Goal: Information Seeking & Learning: Learn about a topic

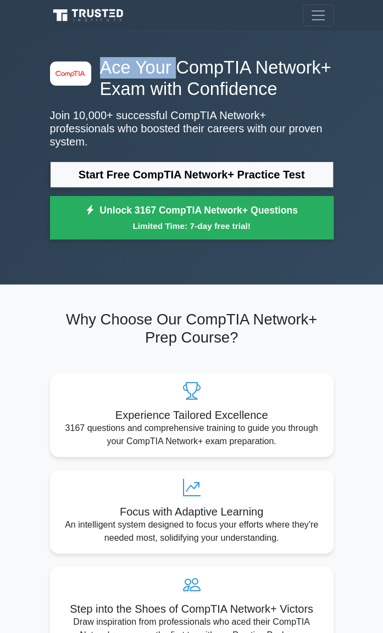
click at [318, 64] on h1 "Ace Your CompTIA Network+ Exam with Confidence" at bounding box center [191, 78] width 283 height 43
click at [135, 83] on h1 "Ace Your CompTIA Network+ Exam with Confidence" at bounding box center [191, 78] width 283 height 43
click at [131, 106] on div "image/svg+xml Ace Your CompTIA Network+ Exam with Confidence Join 10,000+ succe…" at bounding box center [191, 151] width 296 height 188
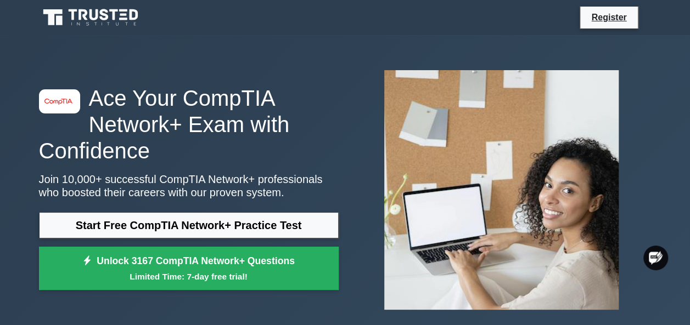
click at [46, 194] on p "Join 10,000+ successful CompTIA Network+ professionals who boosted their career…" at bounding box center [189, 186] width 300 height 26
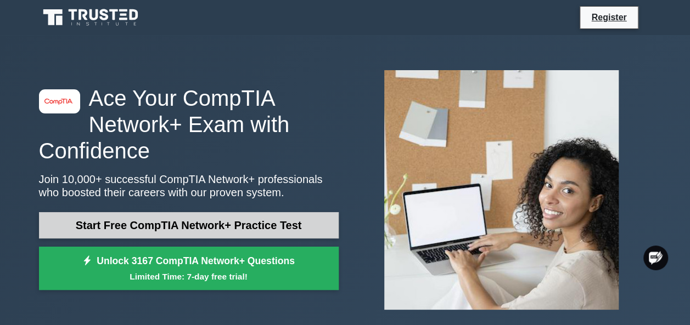
click at [60, 216] on link "Start Free CompTIA Network+ Practice Test" at bounding box center [189, 225] width 300 height 26
click at [61, 216] on link "Start Free CompTIA Network+ Practice Test" at bounding box center [189, 225] width 300 height 26
click at [47, 212] on link "Start Free CompTIA Network+ Practice Test" at bounding box center [189, 225] width 300 height 26
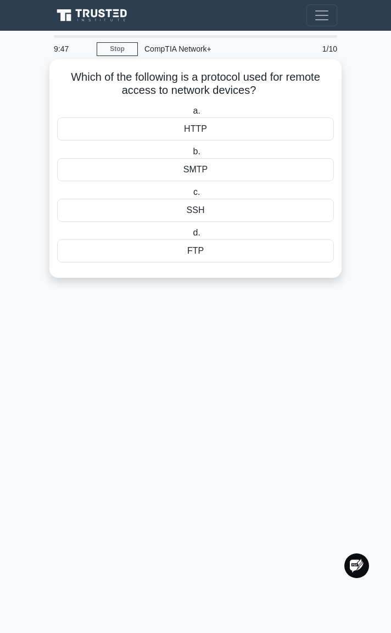
click at [147, 120] on div "HTTP" at bounding box center [195, 128] width 277 height 23
click at [190, 115] on input "a. HTTP" at bounding box center [190, 111] width 0 height 7
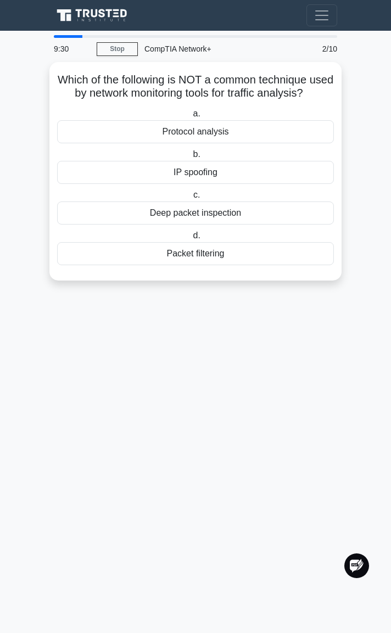
click at [172, 46] on div "CompTIA Network+" at bounding box center [216, 49] width 156 height 22
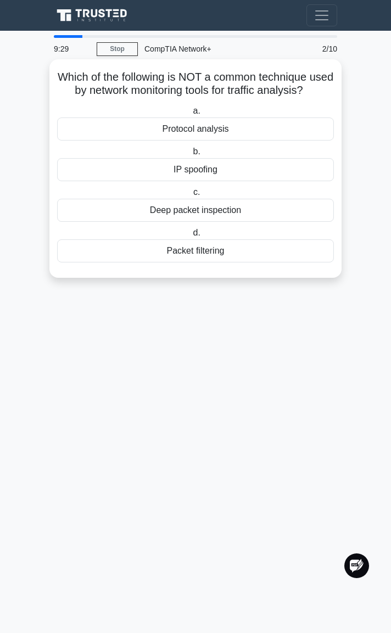
click at [168, 63] on div "Which of the following is NOT a common technique used by network monitoring too…" at bounding box center [195, 168] width 292 height 218
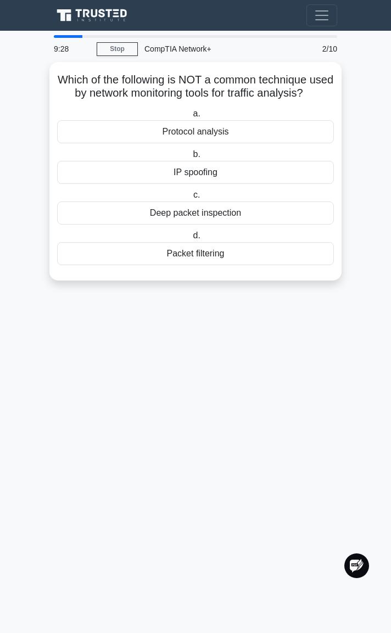
click at [165, 48] on div "CompTIA Network+" at bounding box center [216, 49] width 156 height 22
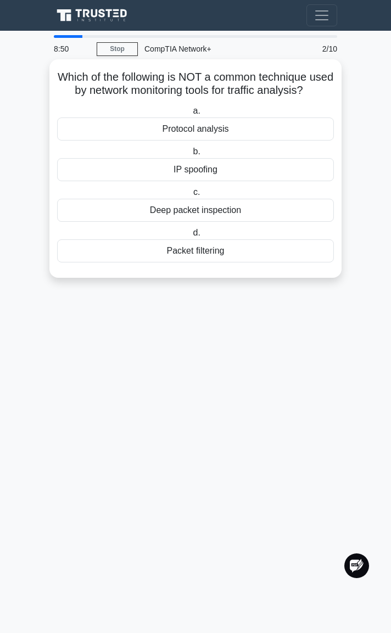
click at [253, 167] on label "b. IP spoofing" at bounding box center [195, 163] width 277 height 36
click at [190, 155] on input "b. IP spoofing" at bounding box center [190, 151] width 0 height 7
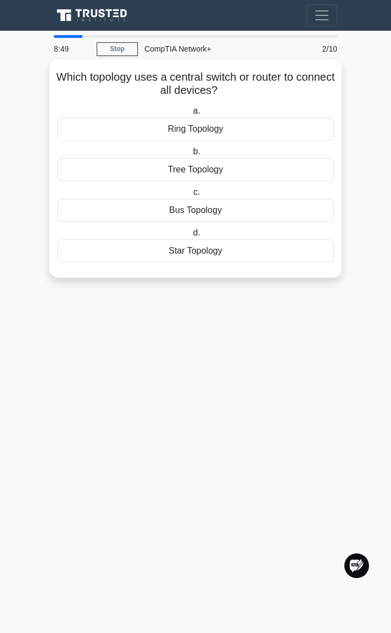
click at [256, 181] on div "Tree Topology" at bounding box center [195, 169] width 277 height 23
click at [190, 155] on input "b. Tree Topology" at bounding box center [190, 151] width 0 height 7
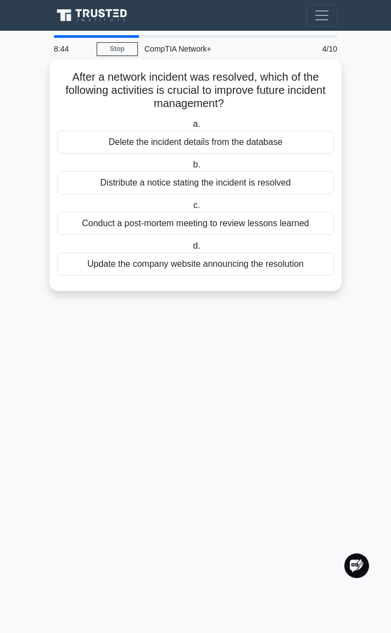
click at [235, 143] on div "Delete the incident details from the database" at bounding box center [195, 142] width 277 height 23
click at [190, 128] on input "a. Delete the incident details from the database" at bounding box center [190, 124] width 0 height 7
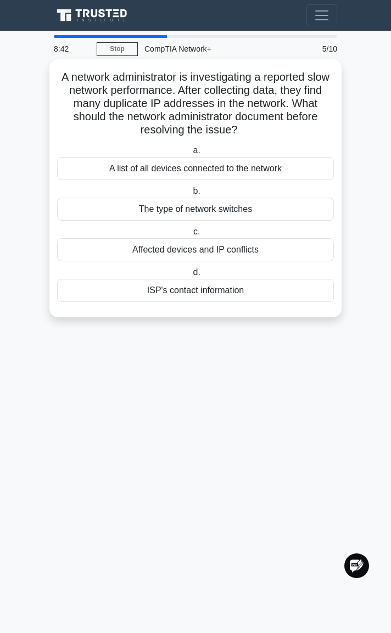
click at [281, 122] on h5 "A network administrator is investigating a reported slow network performance. A…" at bounding box center [195, 103] width 279 height 67
click at [240, 149] on label "a. A list of all devices connected to the network" at bounding box center [195, 162] width 277 height 36
click at [190, 149] on input "a. A list of all devices connected to the network" at bounding box center [190, 150] width 0 height 7
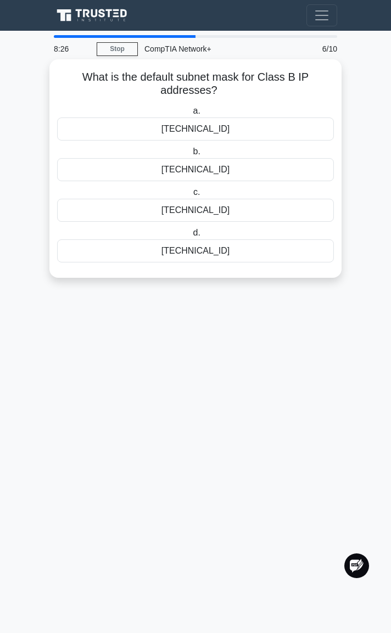
click at [316, 113] on label "a. 255.255.0.0" at bounding box center [195, 122] width 277 height 36
click at [190, 113] on input "a. 255.255.0.0" at bounding box center [190, 111] width 0 height 7
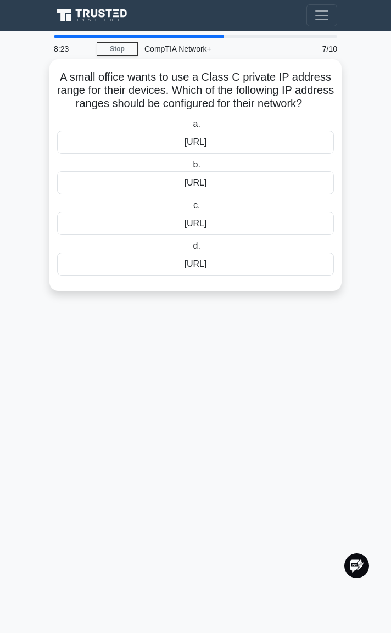
click at [289, 142] on label "a. 10.0.0.0/8" at bounding box center [195, 135] width 277 height 36
click at [190, 128] on input "a. 10.0.0.0/8" at bounding box center [190, 124] width 0 height 7
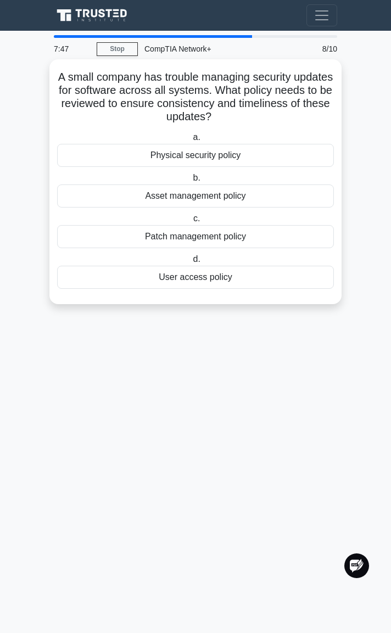
click at [250, 204] on div "Asset management policy" at bounding box center [195, 195] width 277 height 23
click at [190, 182] on input "b. Asset management policy" at bounding box center [190, 178] width 0 height 7
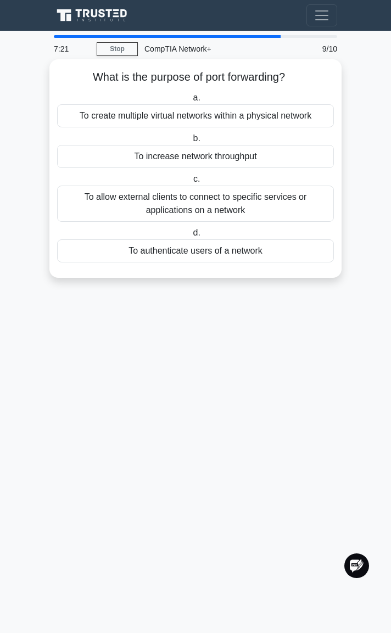
click at [261, 137] on label "b. To increase network throughput" at bounding box center [195, 150] width 277 height 36
click at [190, 137] on input "b. To increase network throughput" at bounding box center [190, 138] width 0 height 7
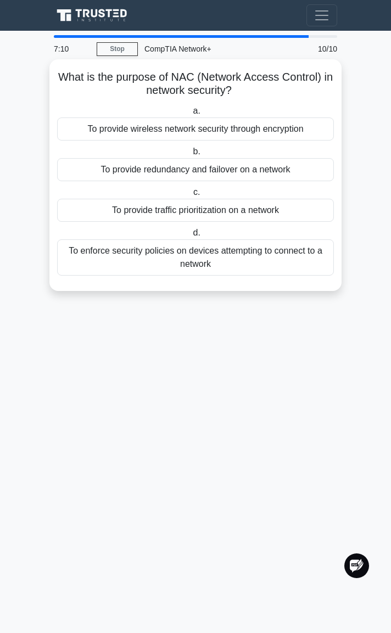
click at [277, 180] on div "To provide redundancy and failover on a network" at bounding box center [195, 169] width 277 height 23
click at [190, 155] on input "b. To provide redundancy and failover on a network" at bounding box center [190, 151] width 0 height 7
